Goal: Information Seeking & Learning: Check status

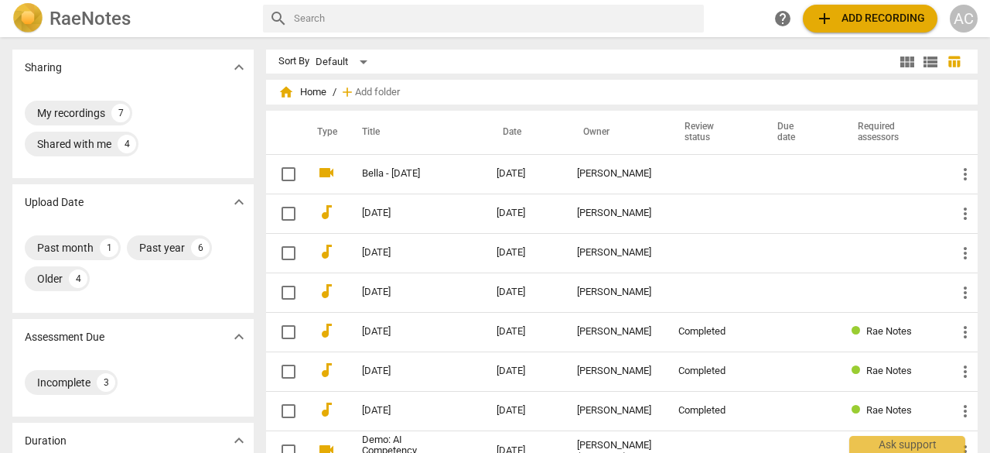
drag, startPoint x: 374, startPoint y: 169, endPoint x: 360, endPoint y: 168, distance: 14.0
click at [360, 168] on td "Bella - [DATE]" at bounding box center [414, 173] width 141 height 39
click at [360, 0] on html "RaeNotes search help add Add recording AC Sharing expand_more My recordings 7 S…" at bounding box center [495, 0] width 990 height 0
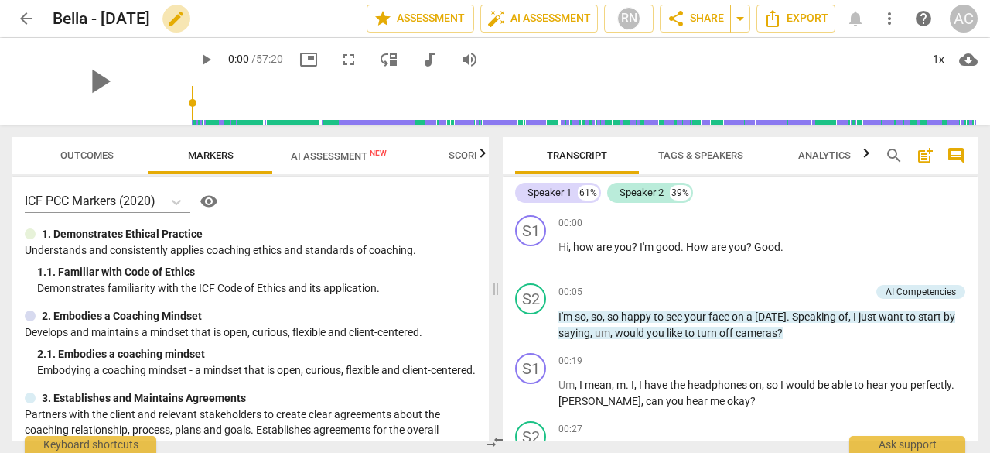
drag, startPoint x: 76, startPoint y: 19, endPoint x: 225, endPoint y: 18, distance: 149.3
click at [186, 18] on span "edit" at bounding box center [176, 18] width 19 height 19
drag, startPoint x: 225, startPoint y: 18, endPoint x: 198, endPoint y: 12, distance: 27.8
click at [198, 12] on input "Bella - [DATE]" at bounding box center [176, 18] width 246 height 29
click at [252, 24] on input "BeCa - [DATE]" at bounding box center [176, 18] width 246 height 29
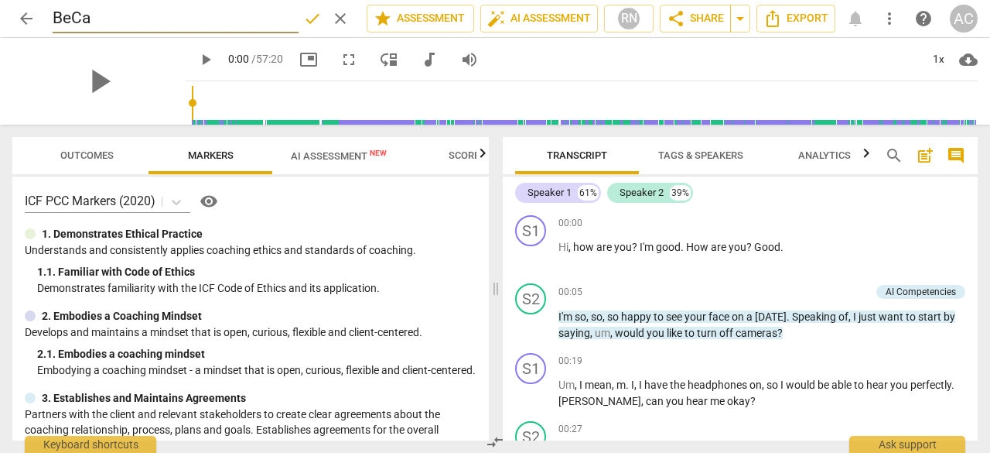
type input "BeCa"
click at [306, 19] on span "done" at bounding box center [312, 18] width 19 height 19
drag, startPoint x: 173, startPoint y: 103, endPoint x: 217, endPoint y: 109, distance: 43.8
type input "185"
click at [217, 109] on input "range" at bounding box center [585, 103] width 786 height 50
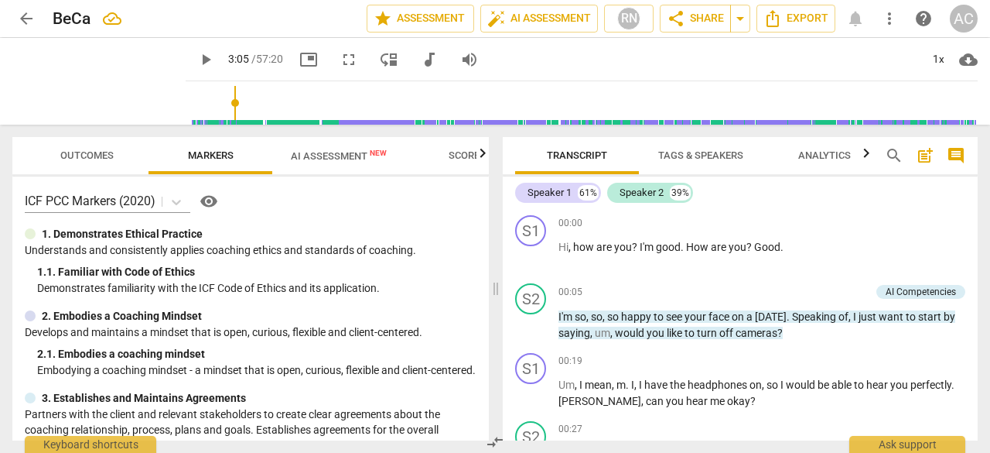
scroll to position [1987, 0]
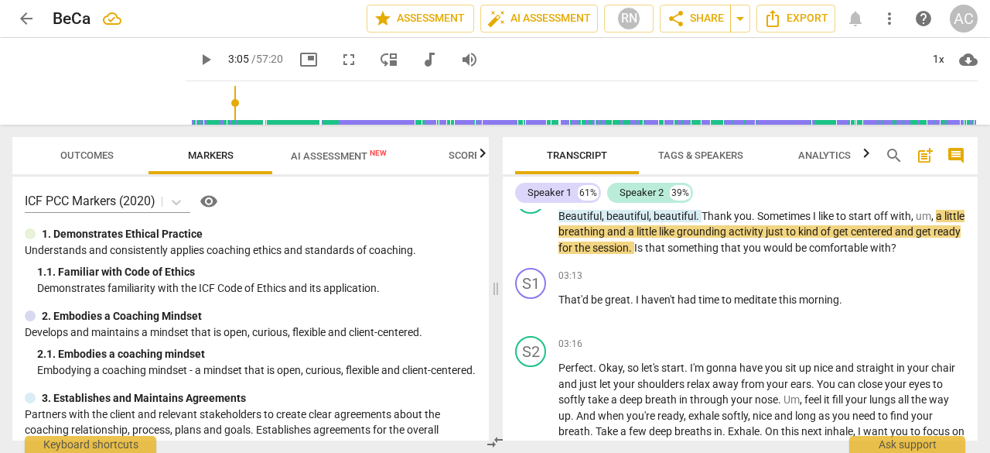
click at [349, 156] on span "AI Assessment New" at bounding box center [339, 156] width 96 height 12
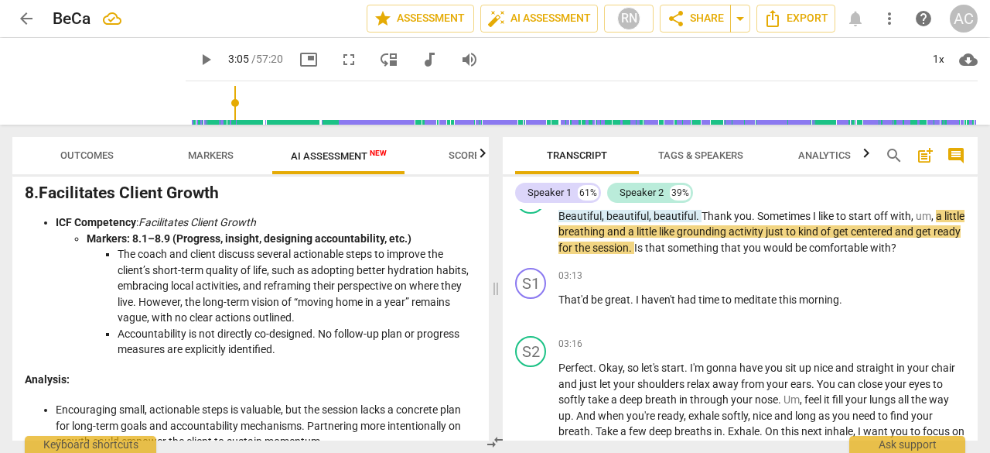
scroll to position [3448, 0]
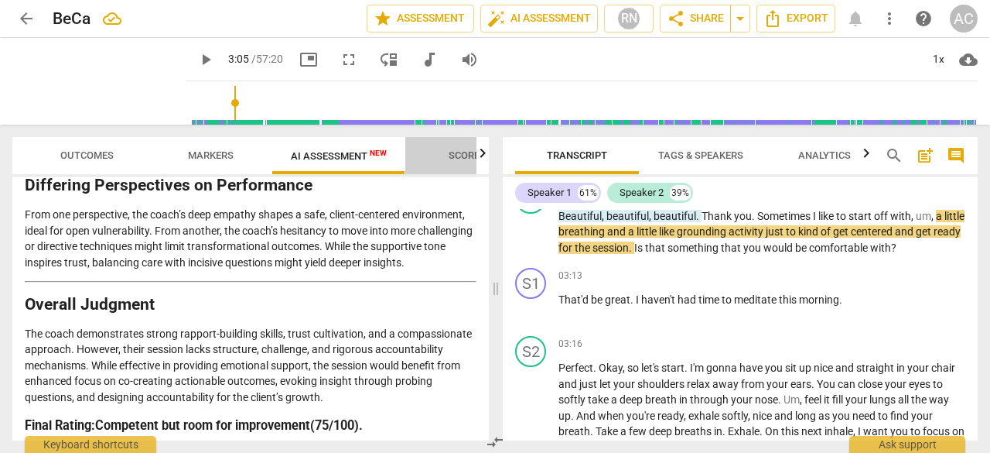
click at [469, 162] on span "Scores" at bounding box center [467, 155] width 74 height 21
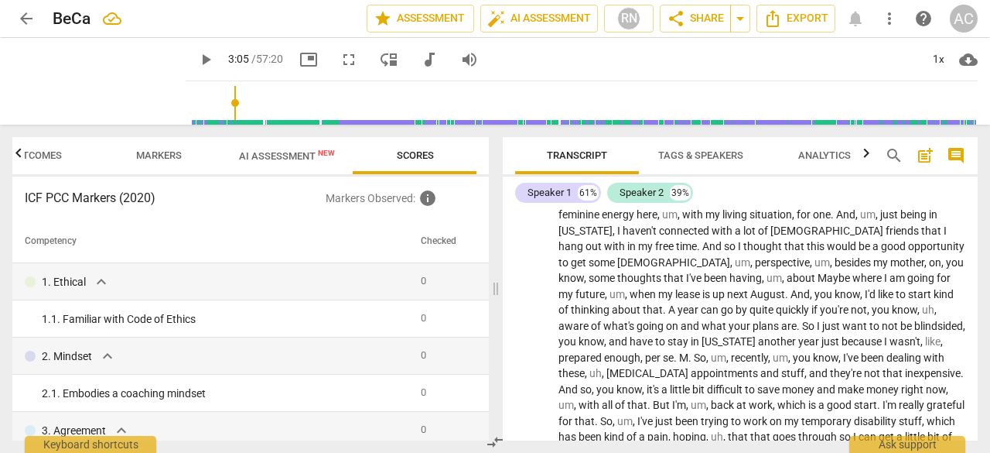
scroll to position [3041, 0]
click at [555, 154] on span "Transcript" at bounding box center [577, 155] width 60 height 12
click at [49, 159] on span "Outcomes" at bounding box center [35, 155] width 53 height 12
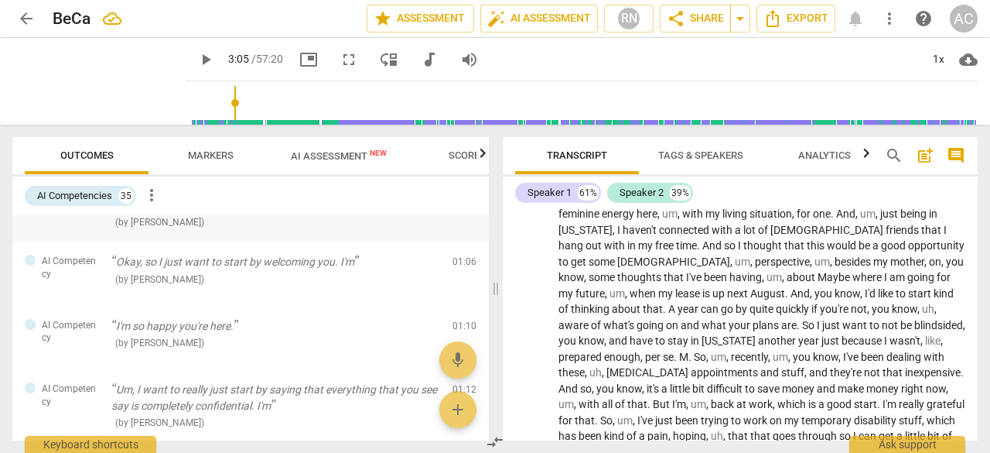
scroll to position [0, 0]
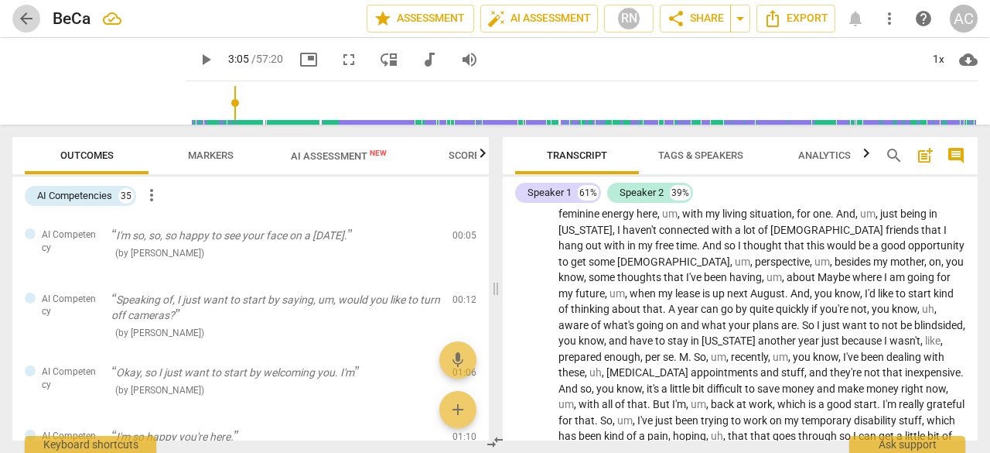
click at [22, 19] on span "arrow_back" at bounding box center [26, 18] width 19 height 19
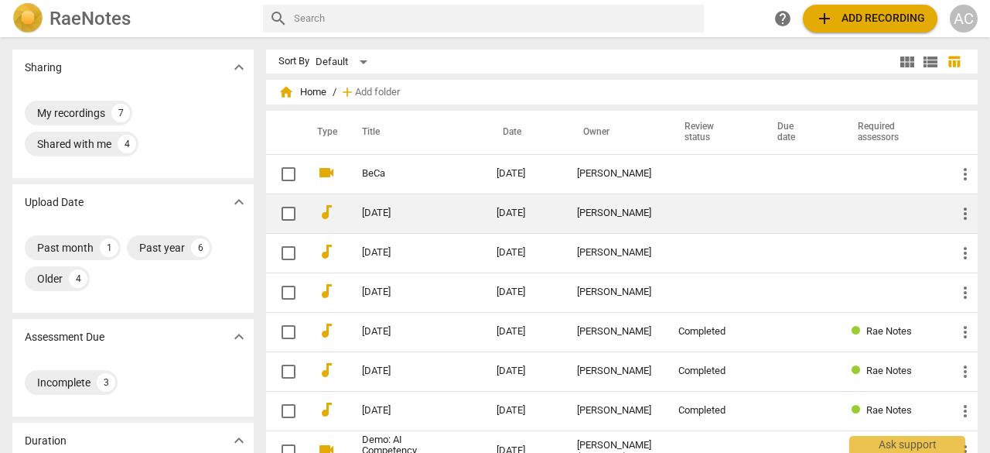
click at [387, 207] on link "[DATE]" at bounding box center [401, 213] width 79 height 12
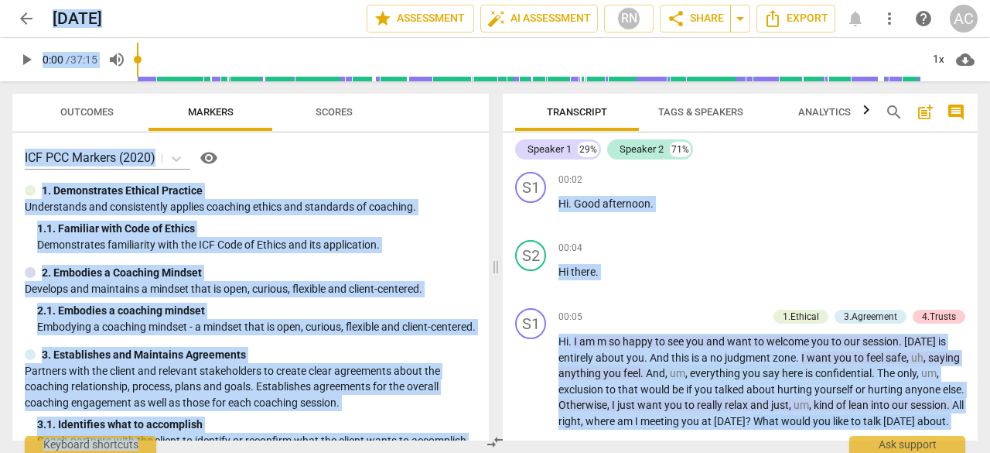
click at [339, 114] on span "Scores" at bounding box center [334, 112] width 37 height 12
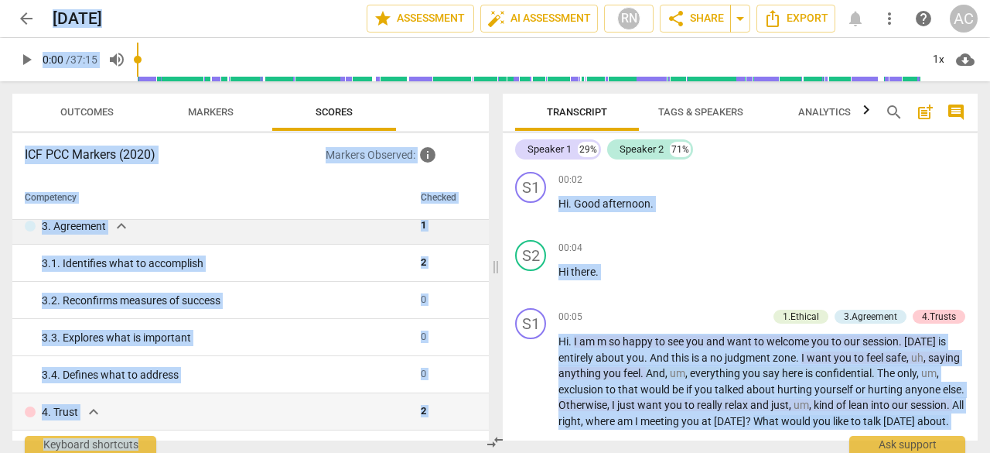
scroll to position [159, 0]
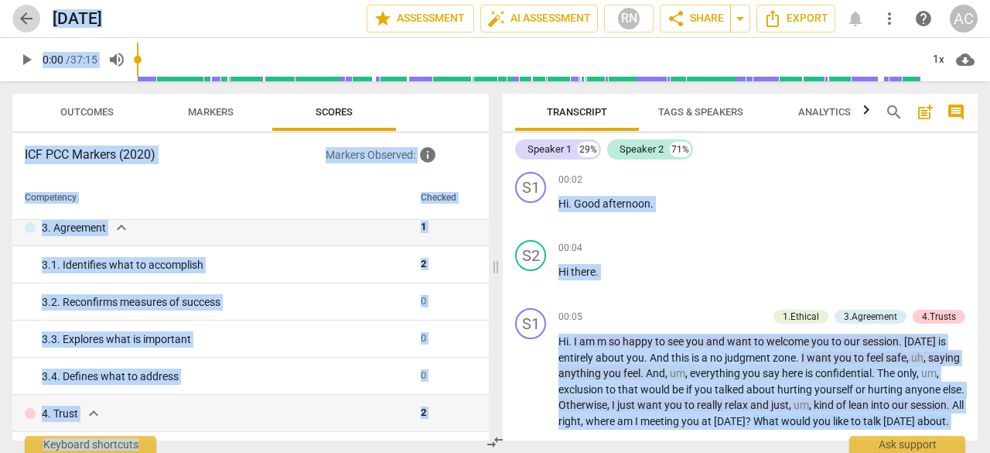
click at [22, 21] on span "arrow_back" at bounding box center [26, 18] width 19 height 19
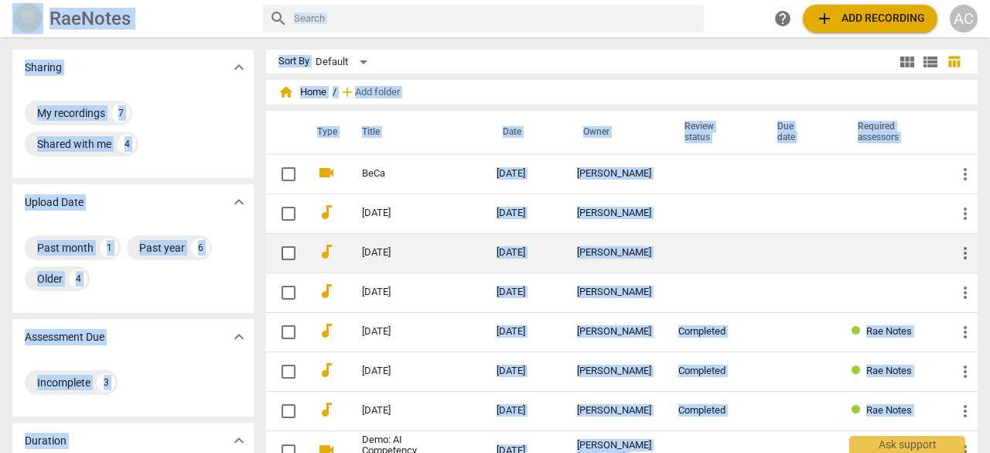
click at [368, 256] on link "[DATE]" at bounding box center [401, 253] width 79 height 12
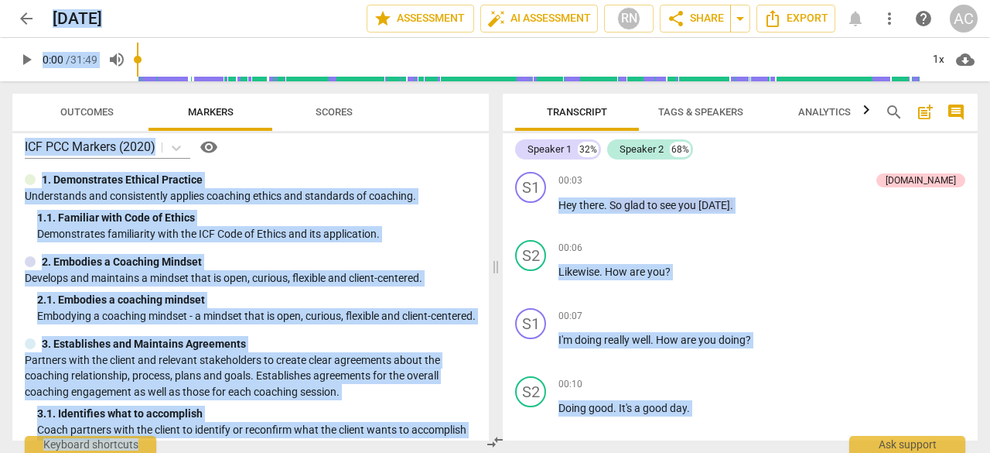
scroll to position [15, 0]
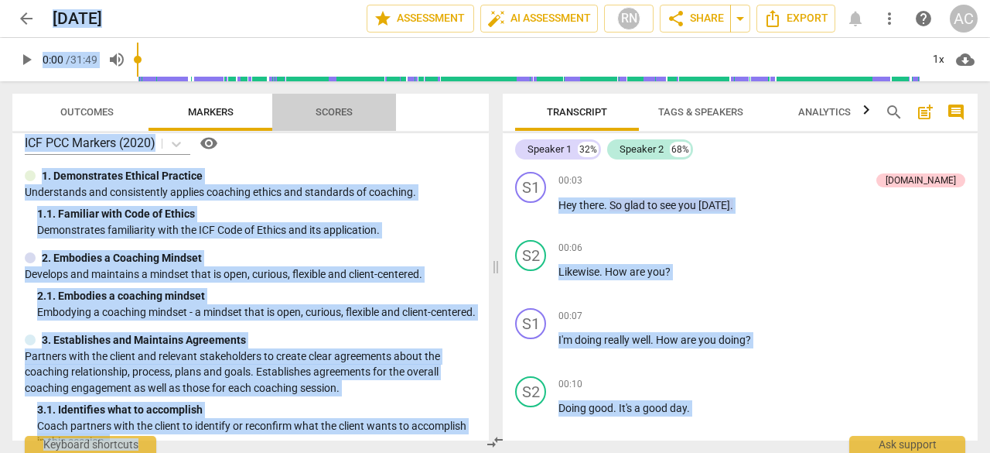
click at [335, 113] on span "Scores" at bounding box center [334, 112] width 37 height 12
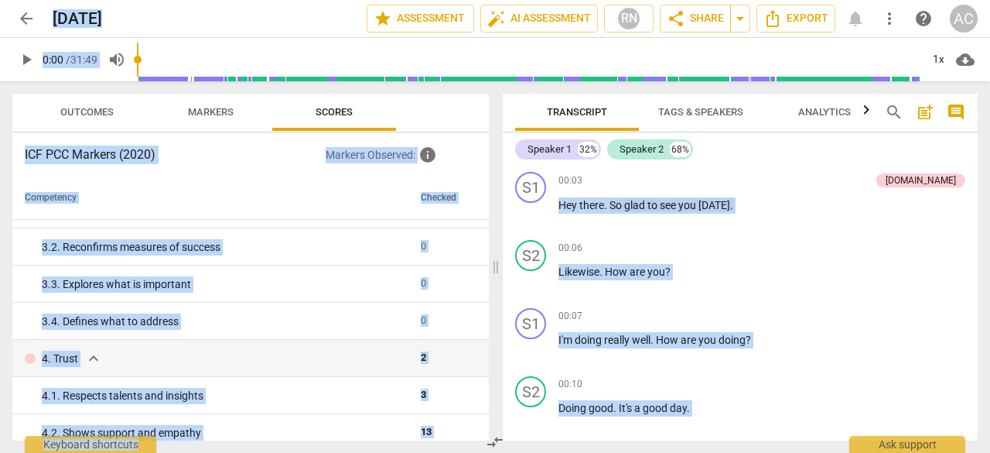
scroll to position [0, 0]
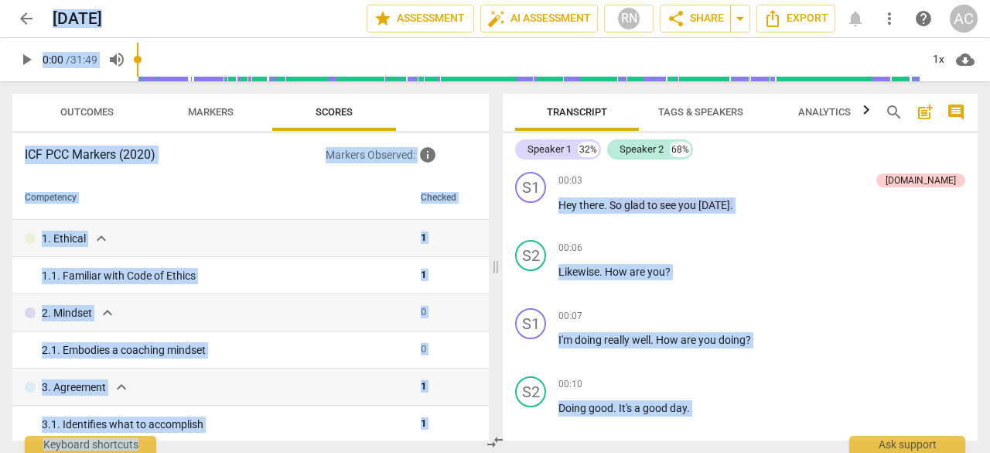
click at [23, 21] on span "arrow_back" at bounding box center [26, 18] width 19 height 19
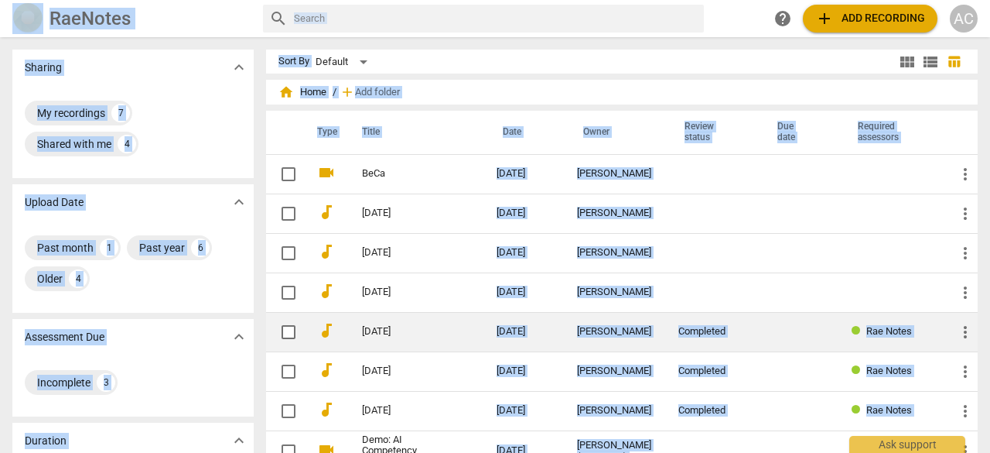
click at [405, 327] on link "[DATE]" at bounding box center [401, 332] width 79 height 12
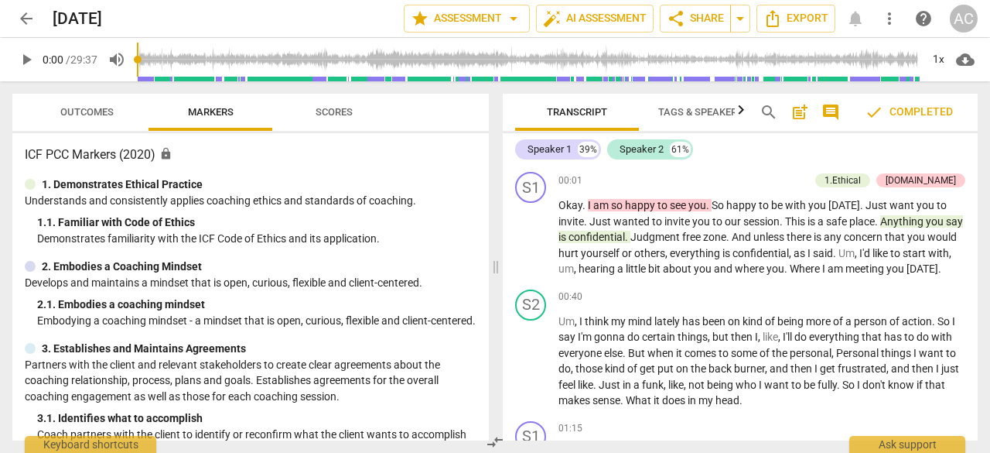
scroll to position [1, 0]
click at [327, 109] on span "Scores" at bounding box center [334, 112] width 37 height 12
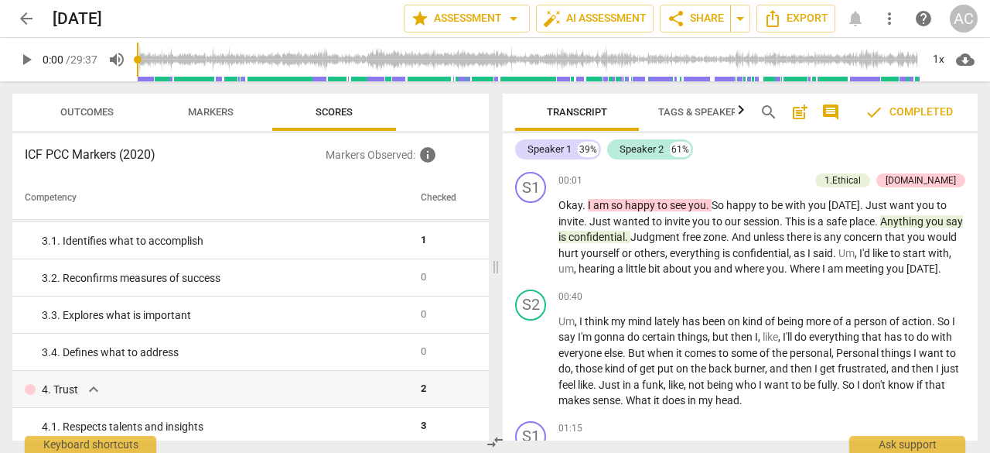
scroll to position [0, 0]
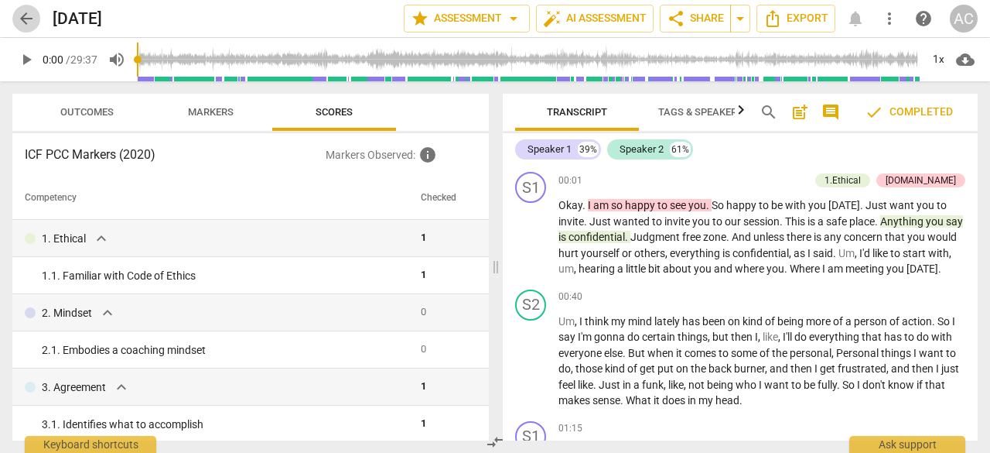
click at [27, 15] on span "arrow_back" at bounding box center [26, 18] width 19 height 19
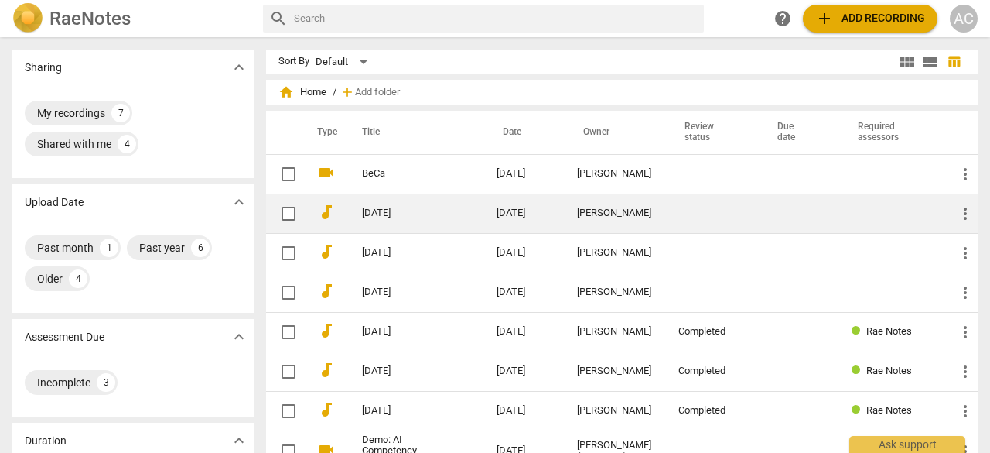
click at [410, 214] on link "[DATE]" at bounding box center [401, 213] width 79 height 12
